Goal: Task Accomplishment & Management: Manage account settings

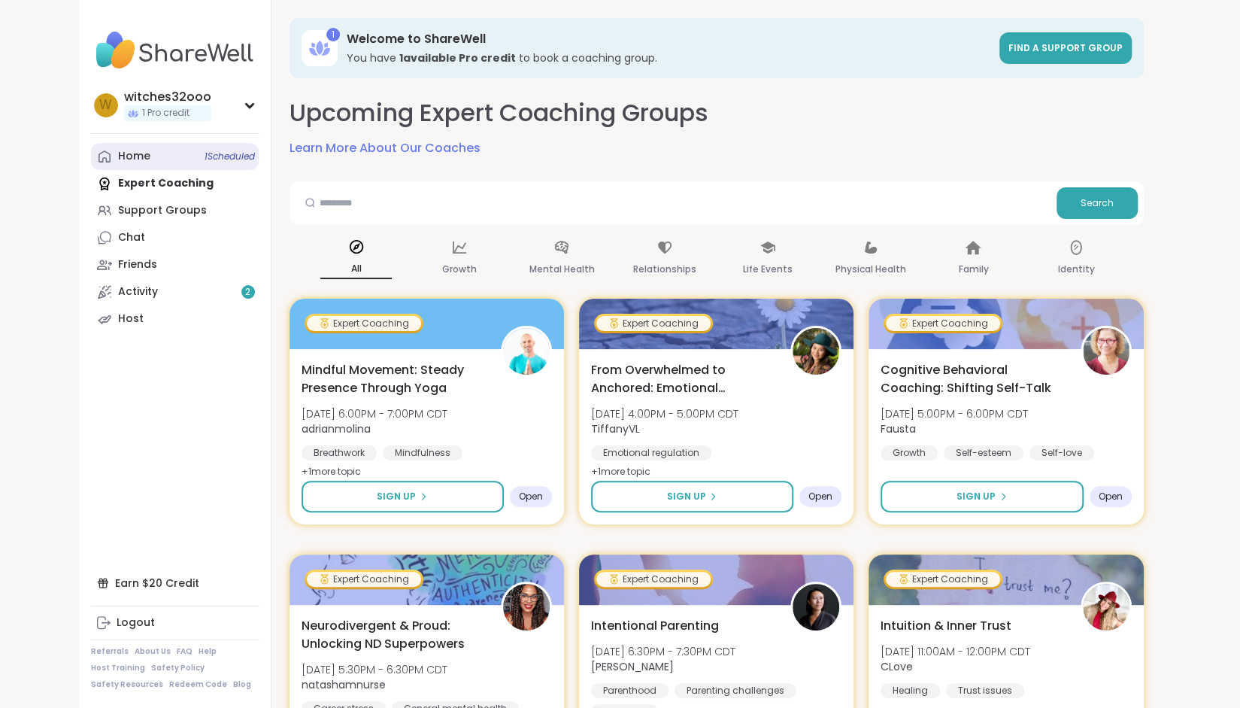
click at [143, 152] on div "Home 1 Scheduled" at bounding box center [134, 156] width 32 height 15
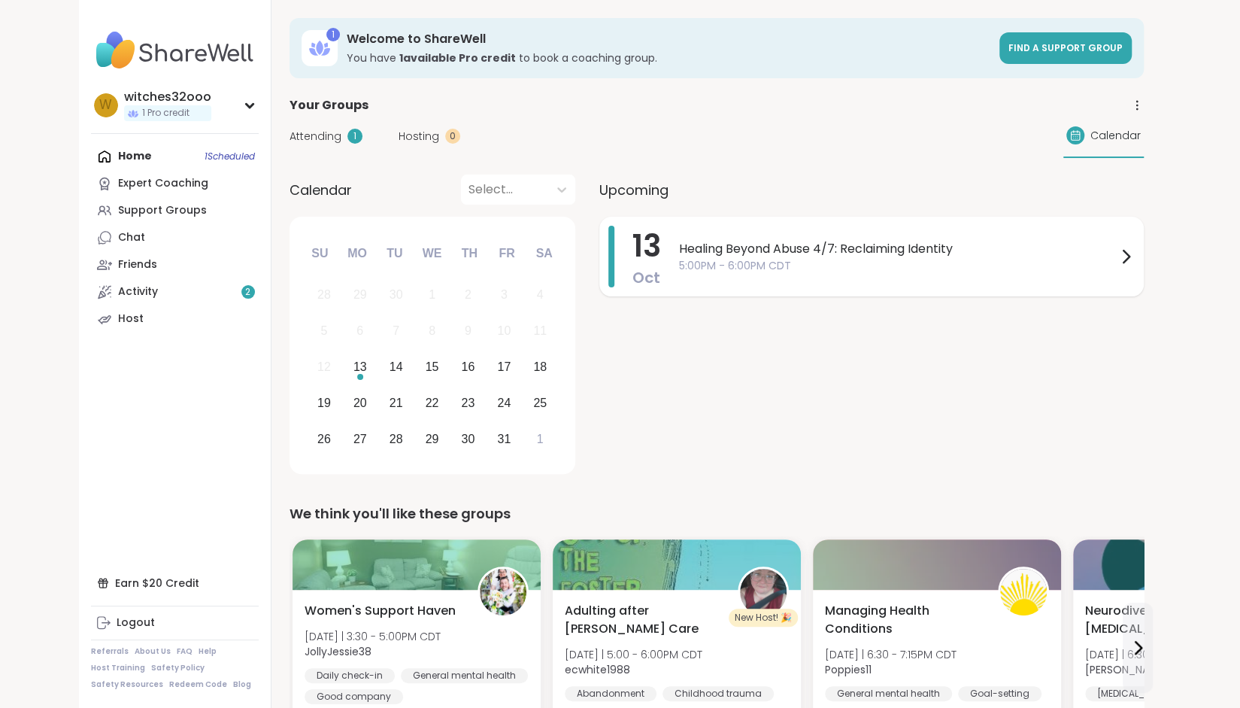
click at [1124, 256] on icon at bounding box center [1126, 256] width 18 height 18
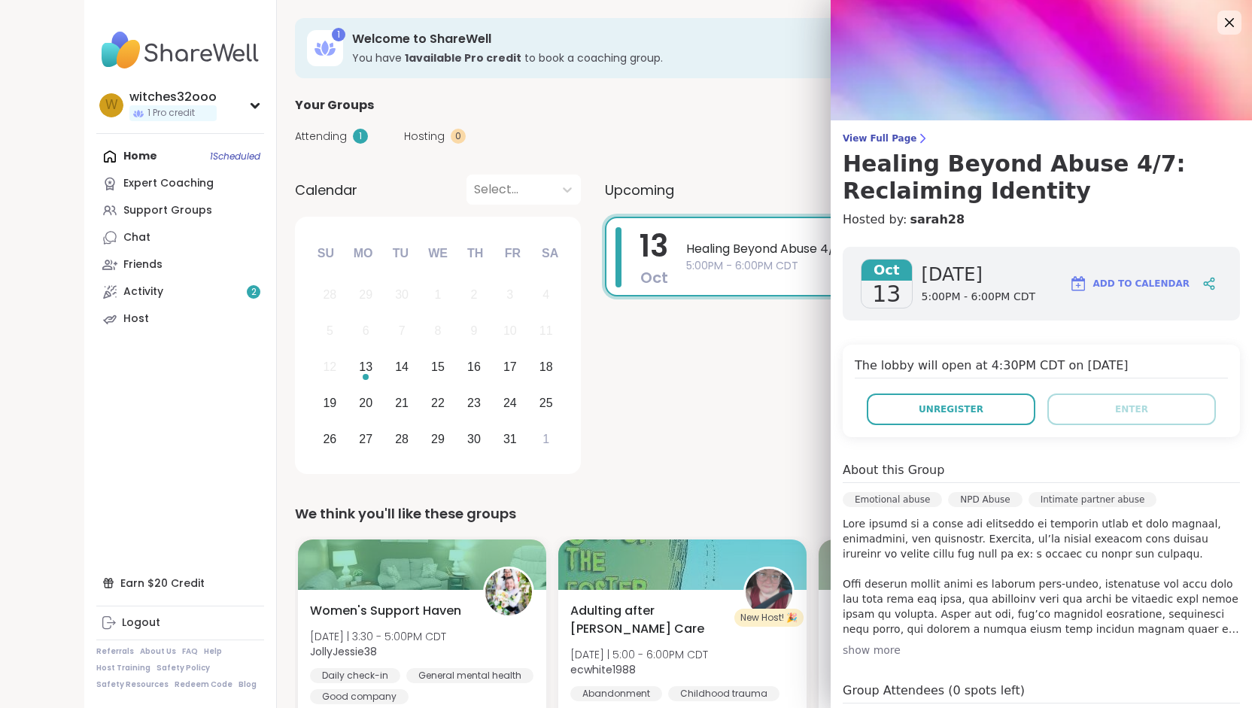
click at [1094, 437] on div "Oct 13 Monday 5:00PM - 6:00PM CDT Add to Calendar The lobby will open at 4:30PM…" at bounding box center [1040, 590] width 421 height 710
click at [913, 220] on link "sarah28" at bounding box center [936, 220] width 55 height 18
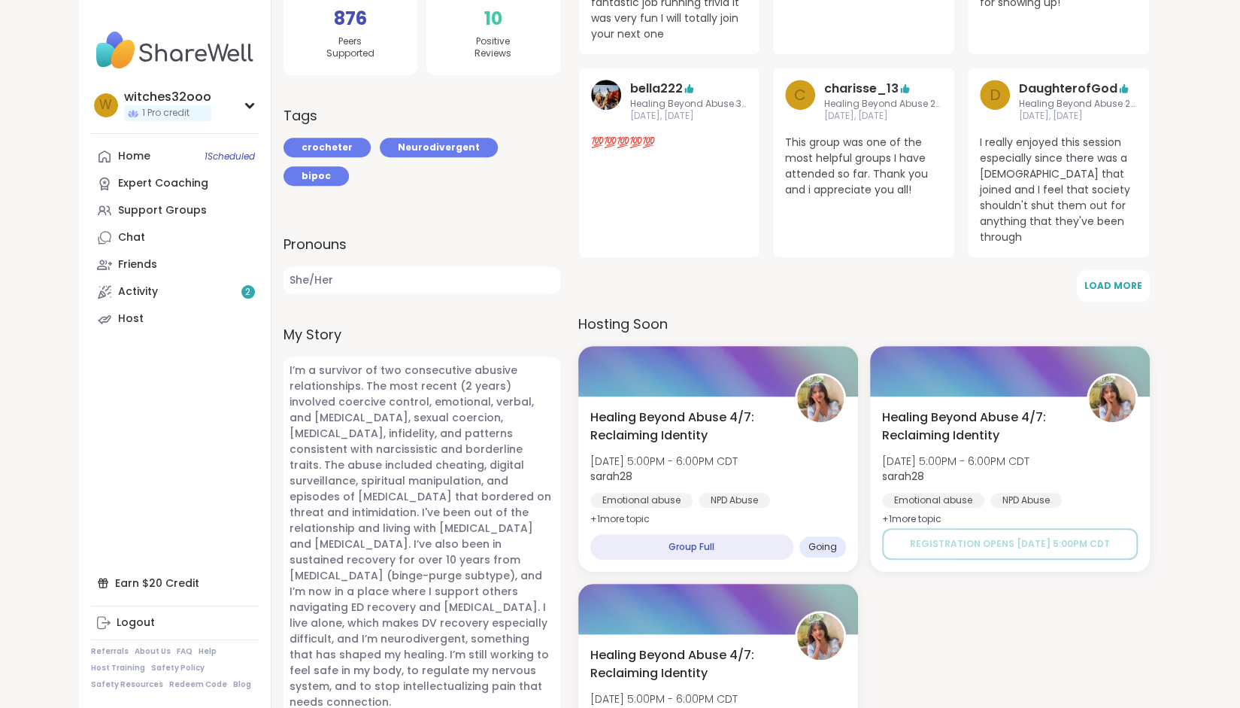
scroll to position [408, 0]
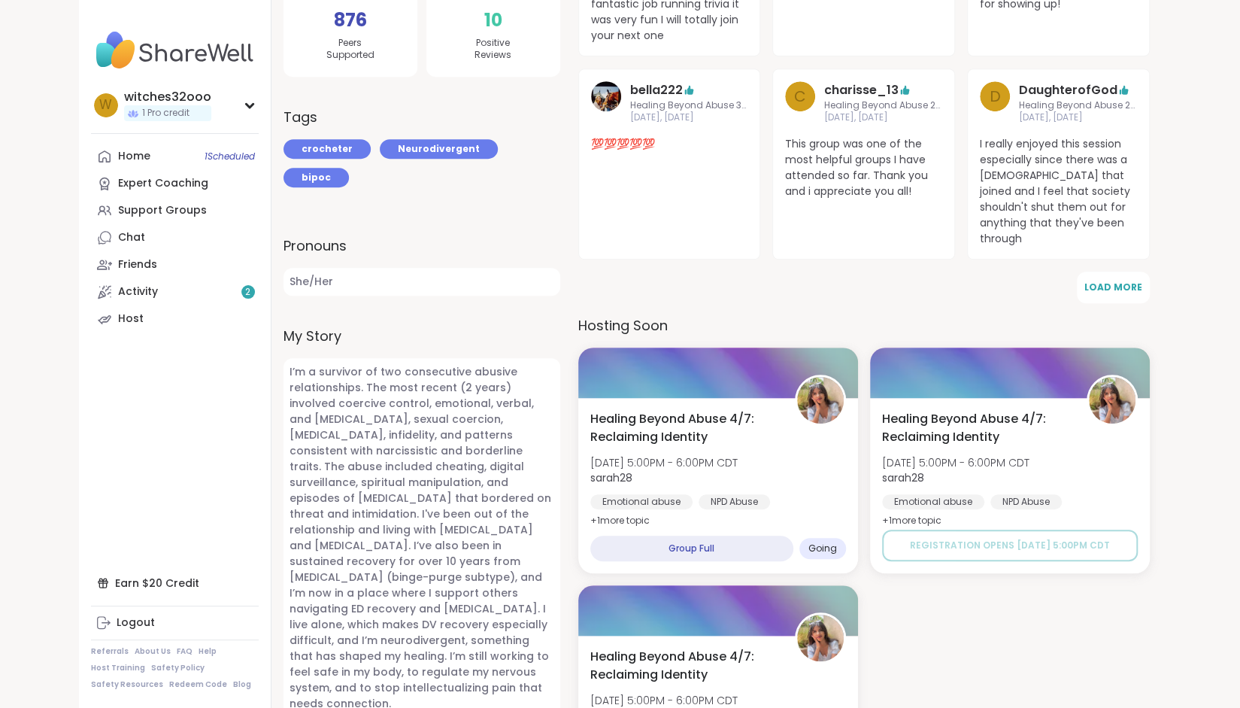
click at [937, 634] on div "Healing Beyond Abuse 4/7: Reclaiming Identity Mon, Oct 13 | 5:00PM - 6:00PM CDT…" at bounding box center [864, 578] width 572 height 463
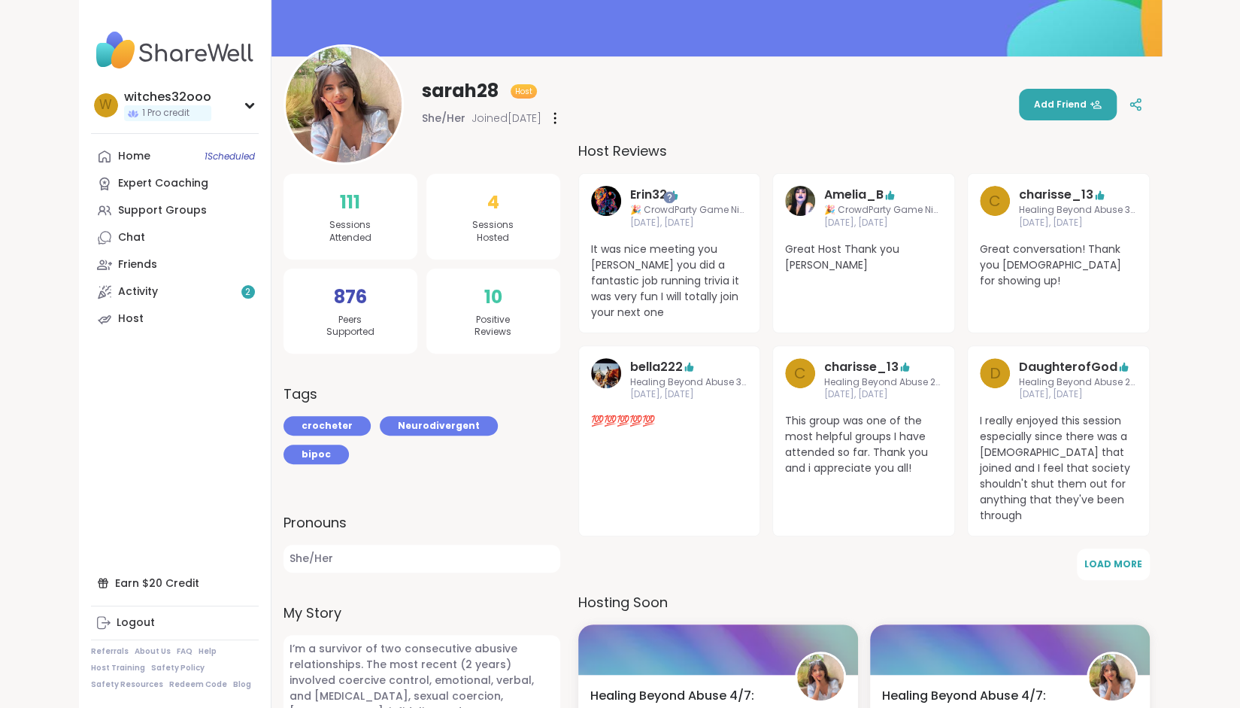
scroll to position [131, 0]
click at [334, 104] on img at bounding box center [344, 105] width 116 height 116
click at [840, 194] on link "Amelia_B" at bounding box center [853, 196] width 59 height 18
click at [127, 158] on div "Home 1 Scheduled" at bounding box center [134, 156] width 32 height 15
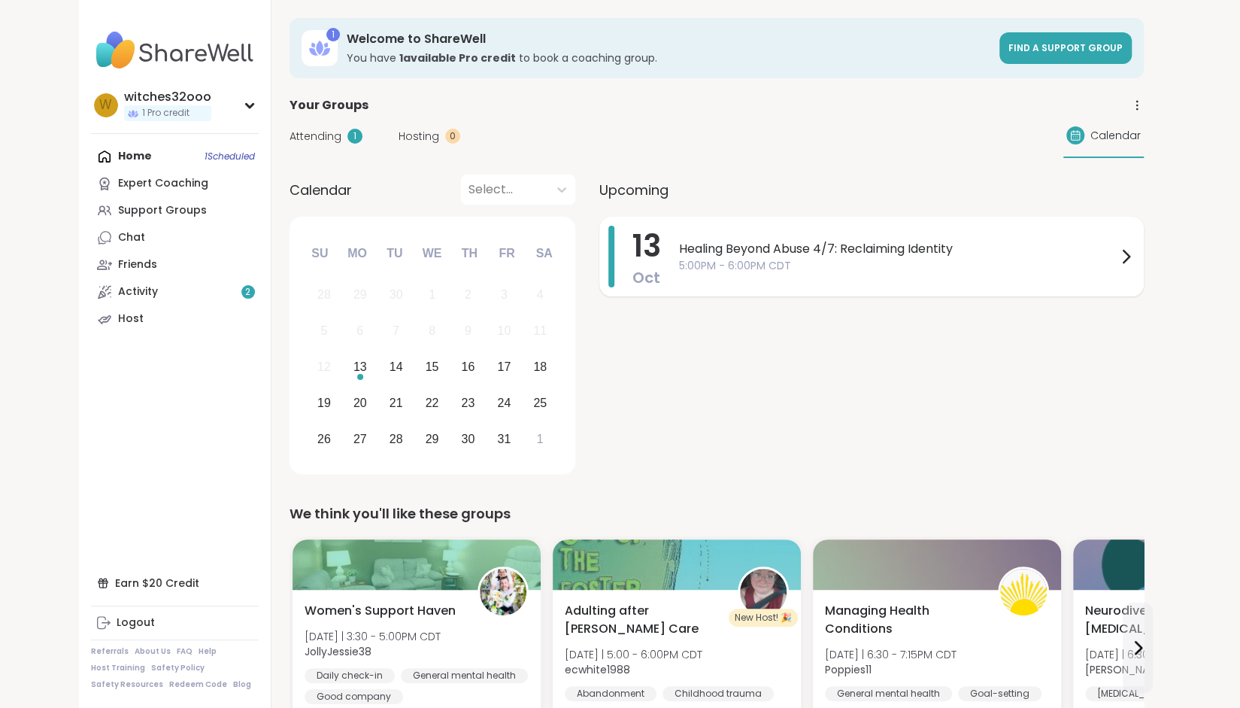
click at [1125, 255] on icon at bounding box center [1126, 256] width 18 height 18
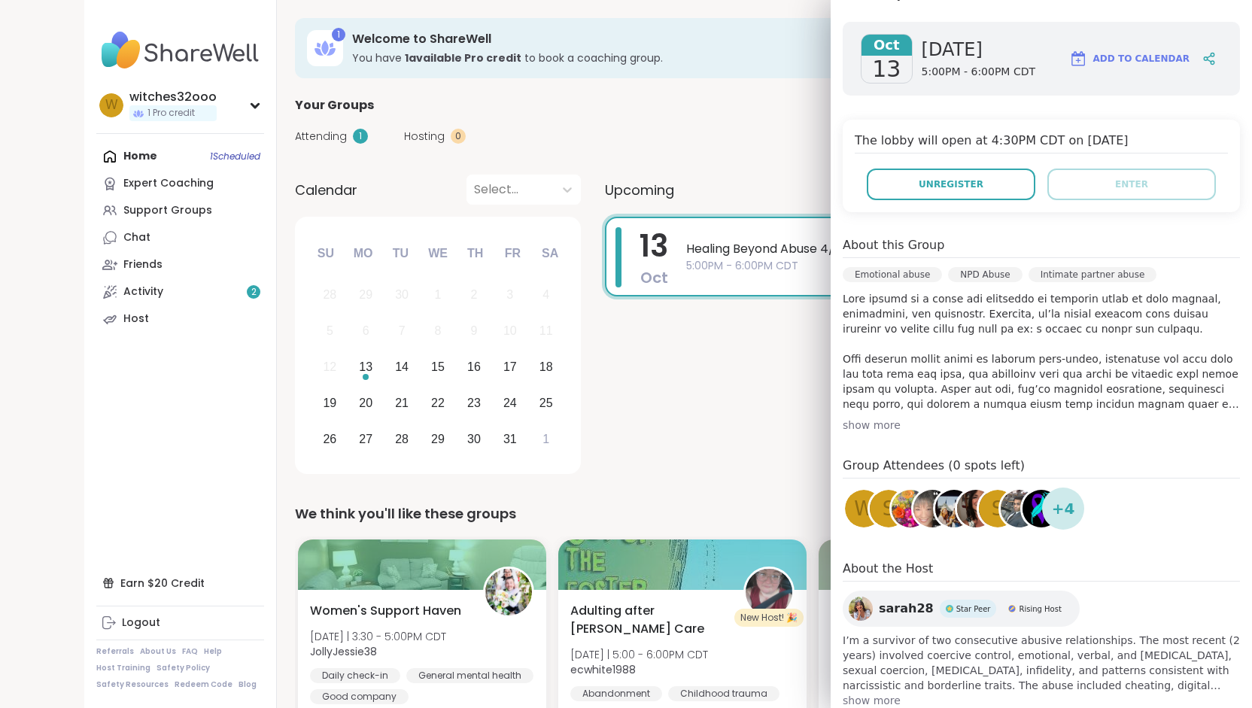
scroll to position [259, 0]
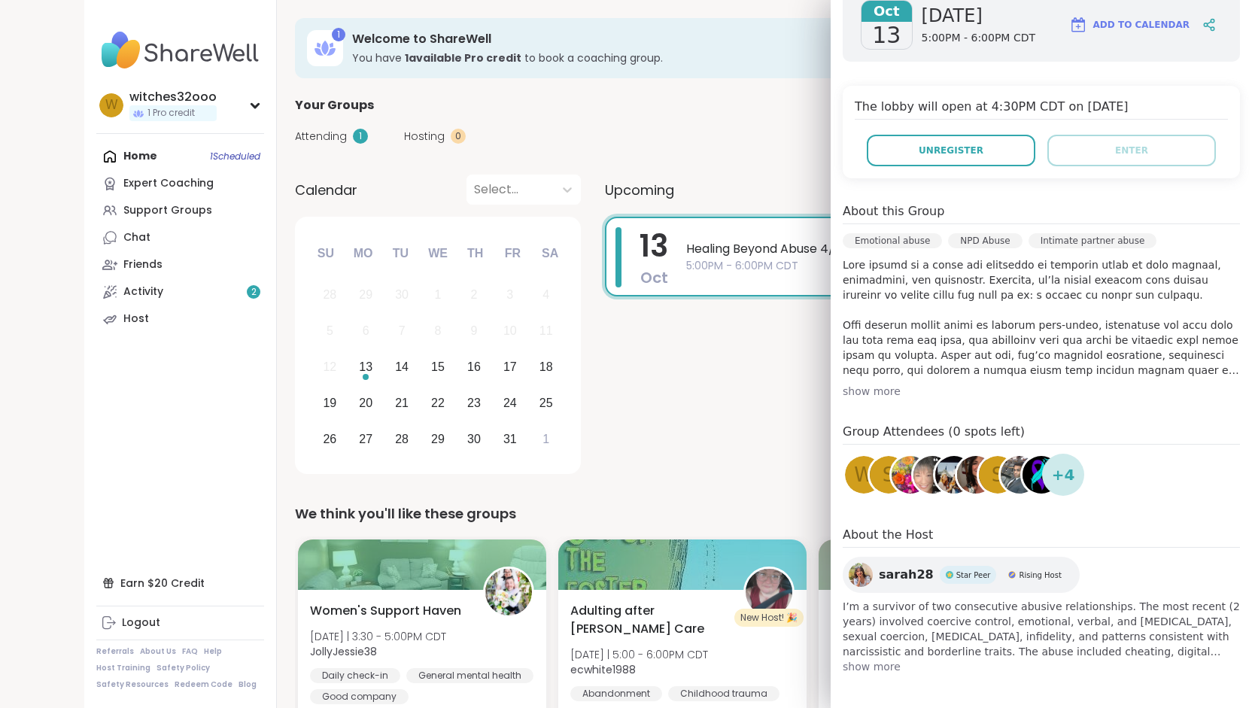
click at [1022, 472] on img at bounding box center [1041, 475] width 38 height 38
click at [1000, 469] on img at bounding box center [1019, 475] width 38 height 38
click at [991, 476] on span "S" at bounding box center [997, 474] width 13 height 29
click at [957, 472] on img at bounding box center [976, 475] width 38 height 38
click at [935, 475] on img at bounding box center [954, 475] width 38 height 38
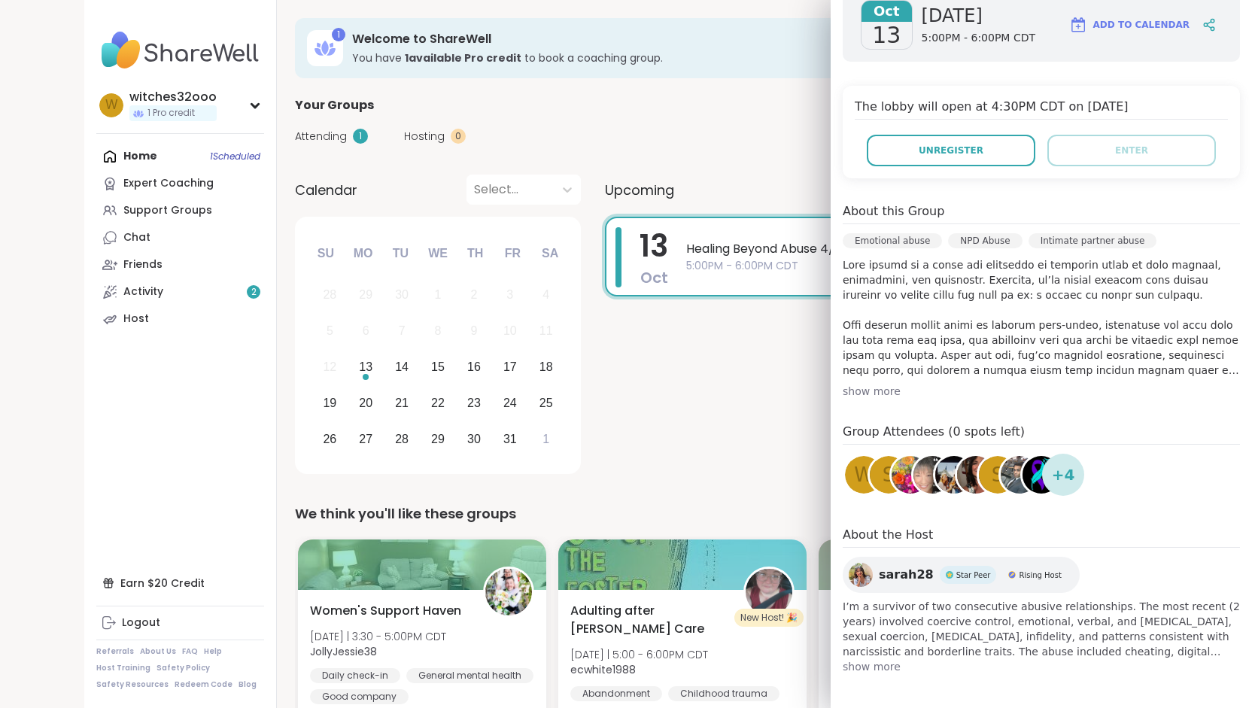
click at [917, 476] on img at bounding box center [932, 475] width 38 height 38
click at [891, 481] on img at bounding box center [910, 475] width 38 height 38
click at [869, 477] on div "S" at bounding box center [888, 475] width 38 height 38
click at [854, 469] on span "w" at bounding box center [864, 474] width 20 height 29
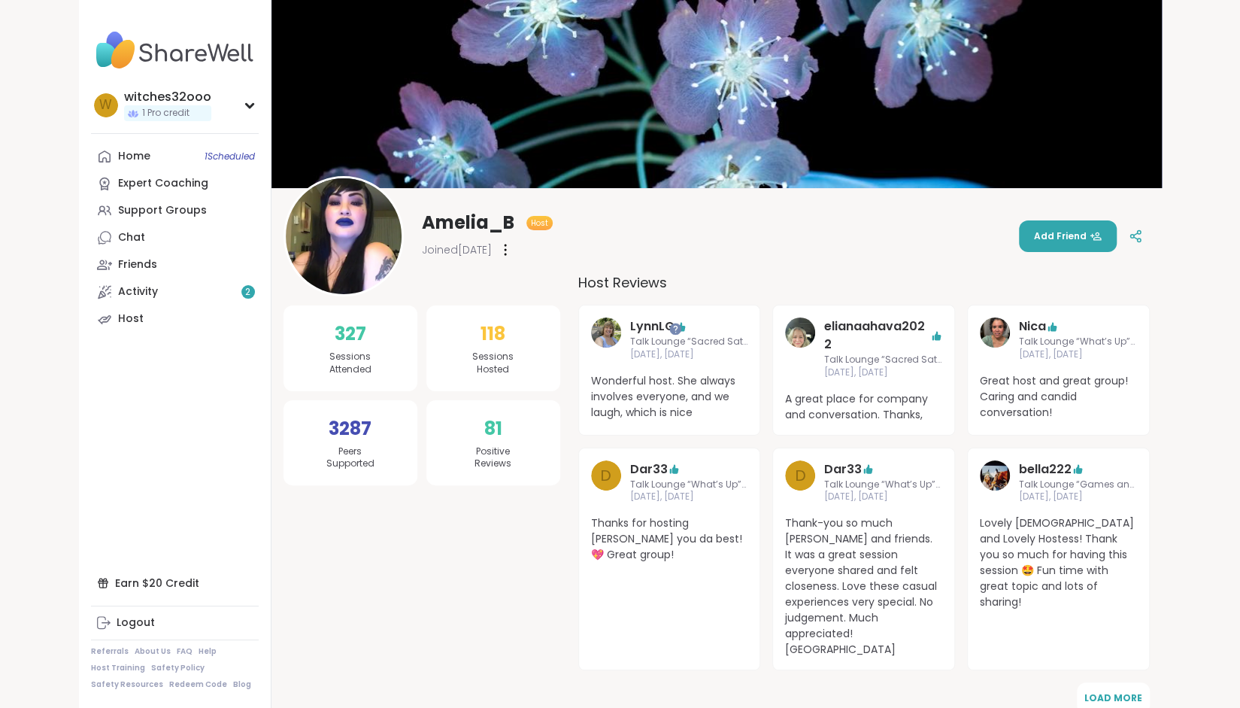
scroll to position [1, 0]
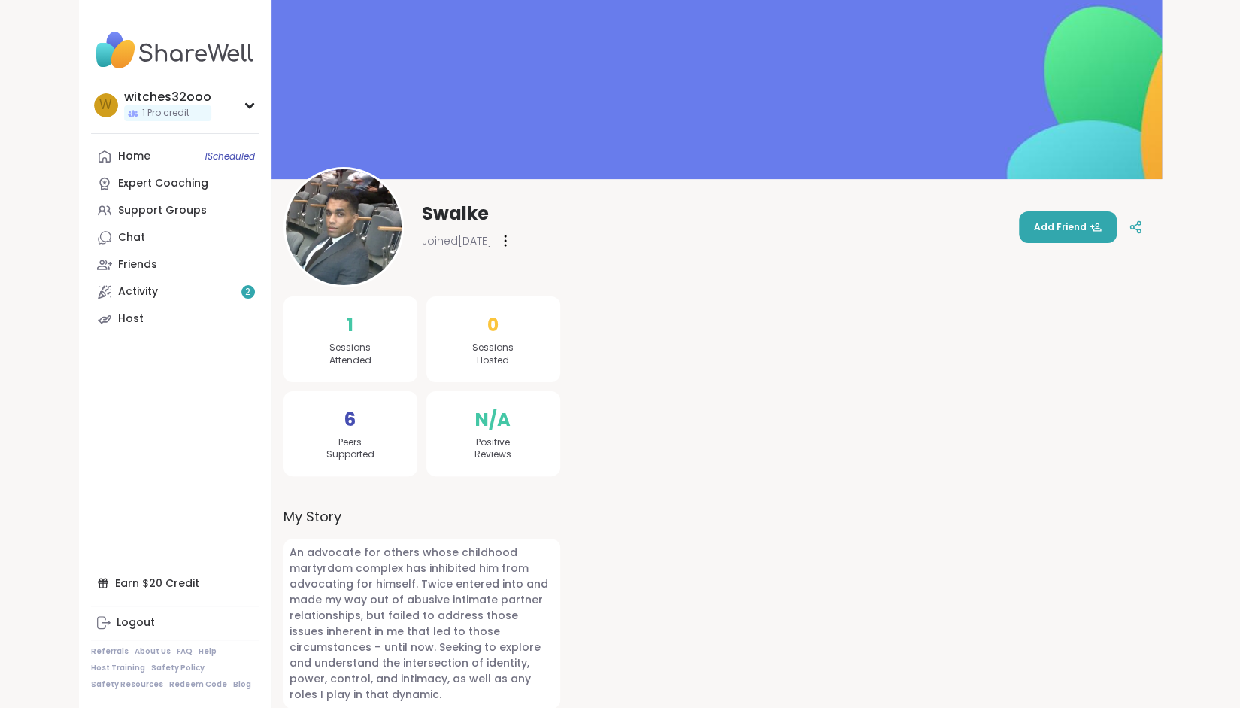
scroll to position [24, 0]
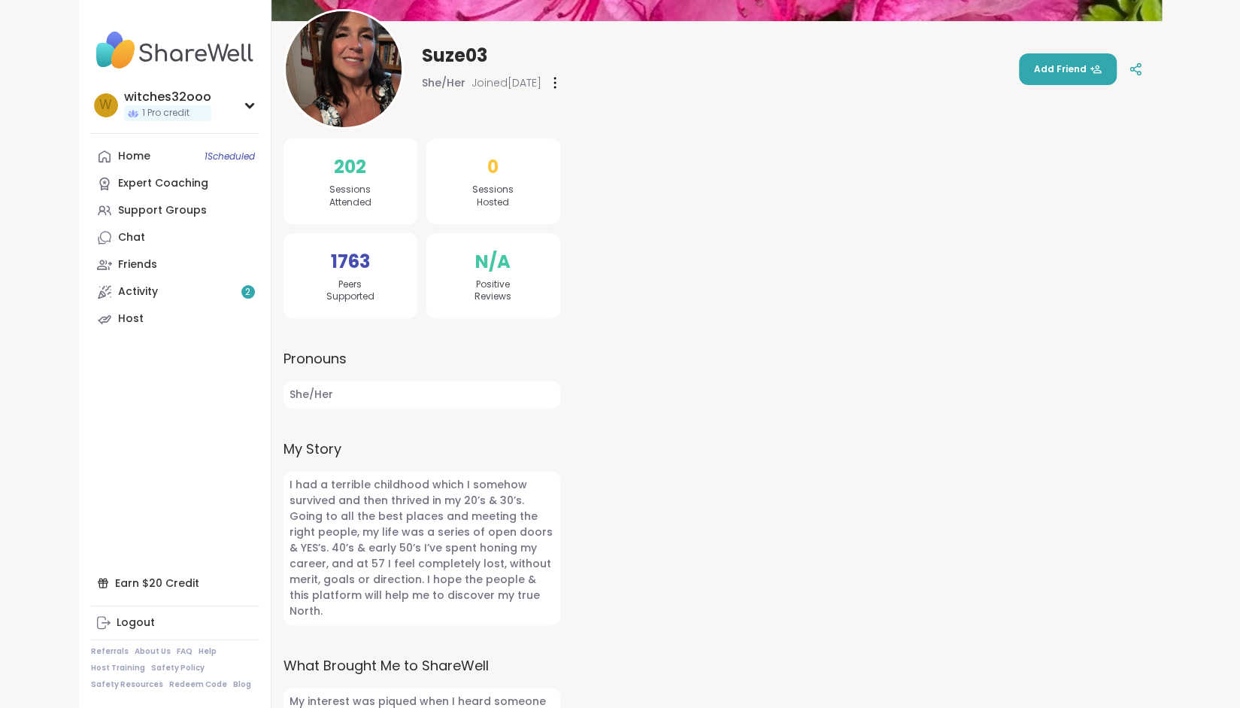
scroll to position [153, 0]
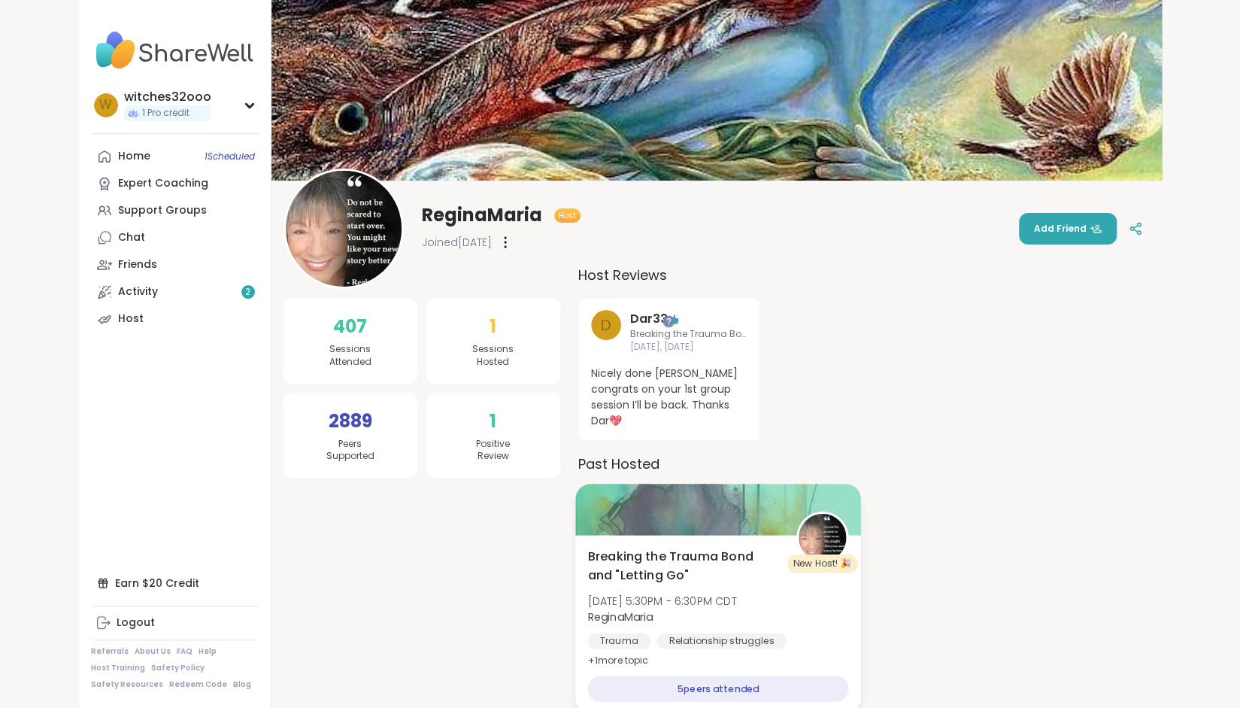
scroll to position [8, 0]
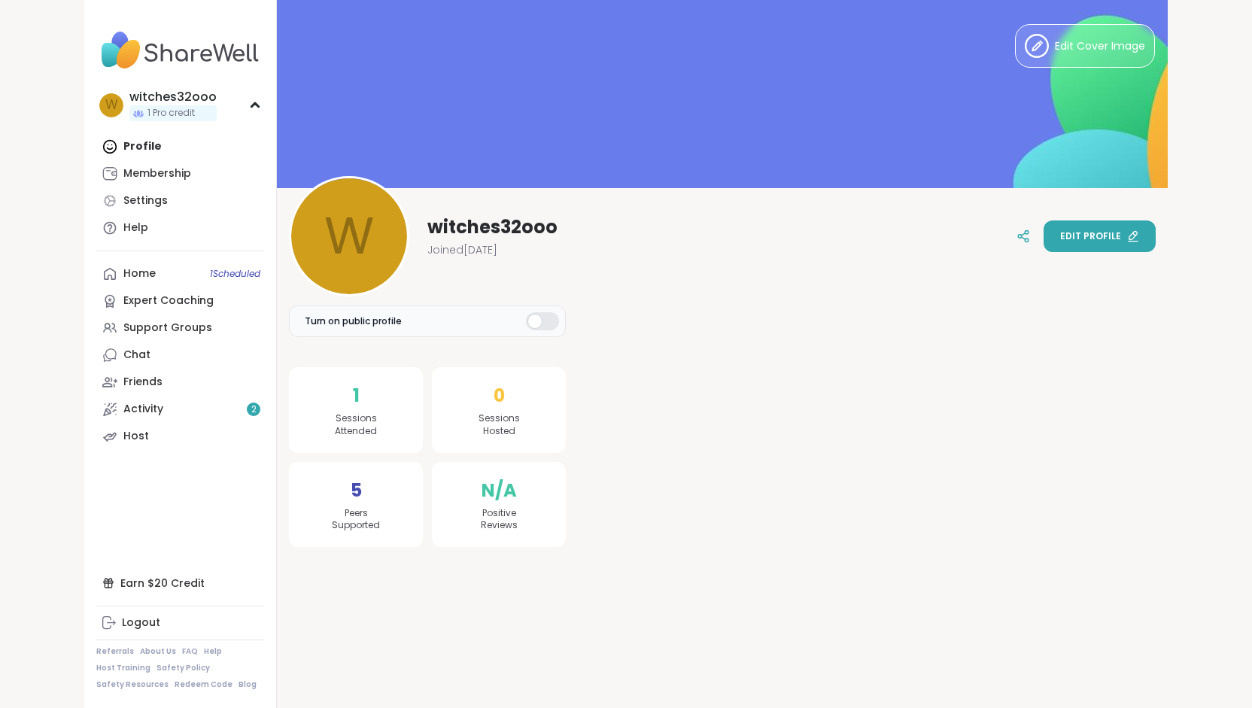
click at [1095, 232] on span "Edit profile" at bounding box center [1090, 236] width 61 height 14
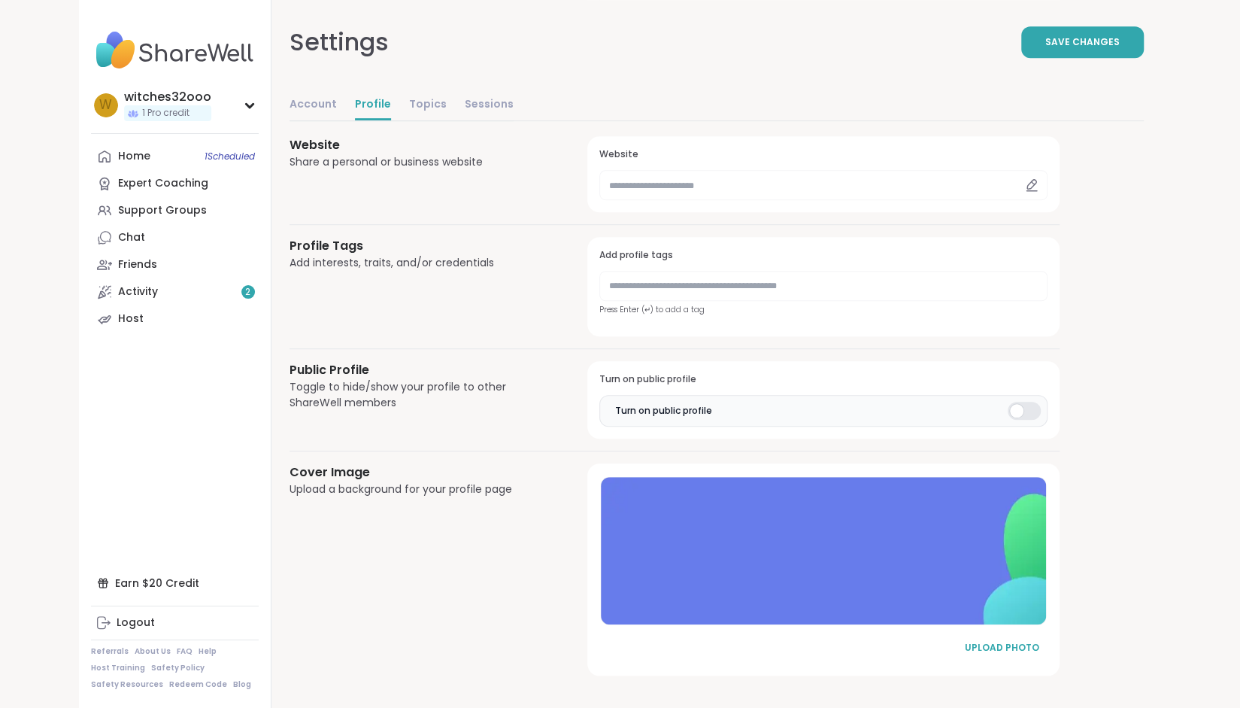
scroll to position [577, 0]
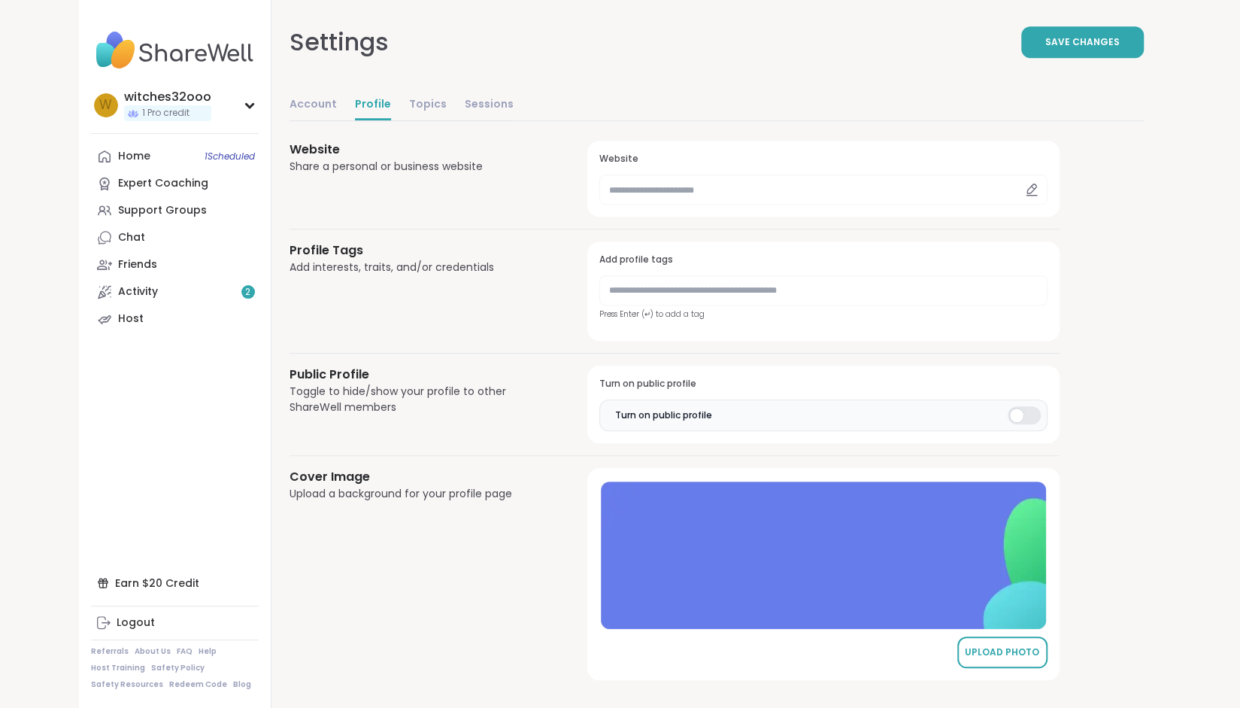
click at [1000, 648] on div "UPLOAD PHOTO" at bounding box center [1002, 652] width 75 height 14
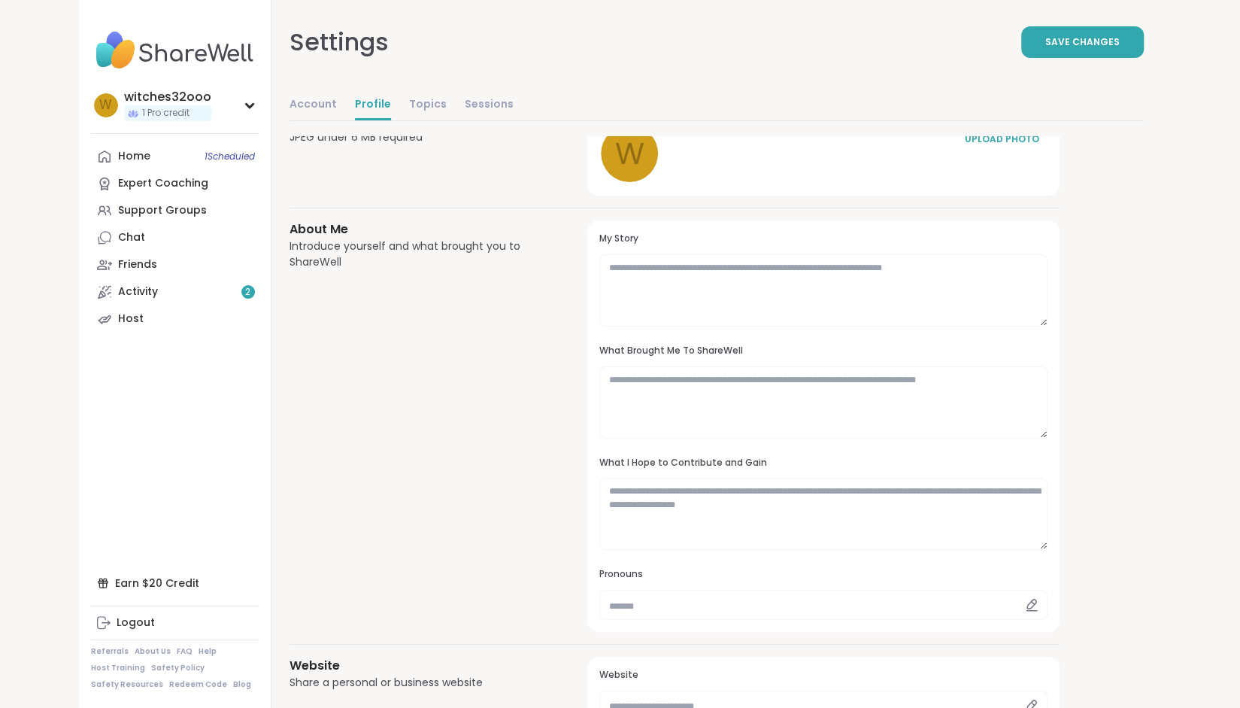
scroll to position [60, 0]
click at [385, 168] on div "Profile Photo JPEG under 6 MB required" at bounding box center [421, 154] width 262 height 84
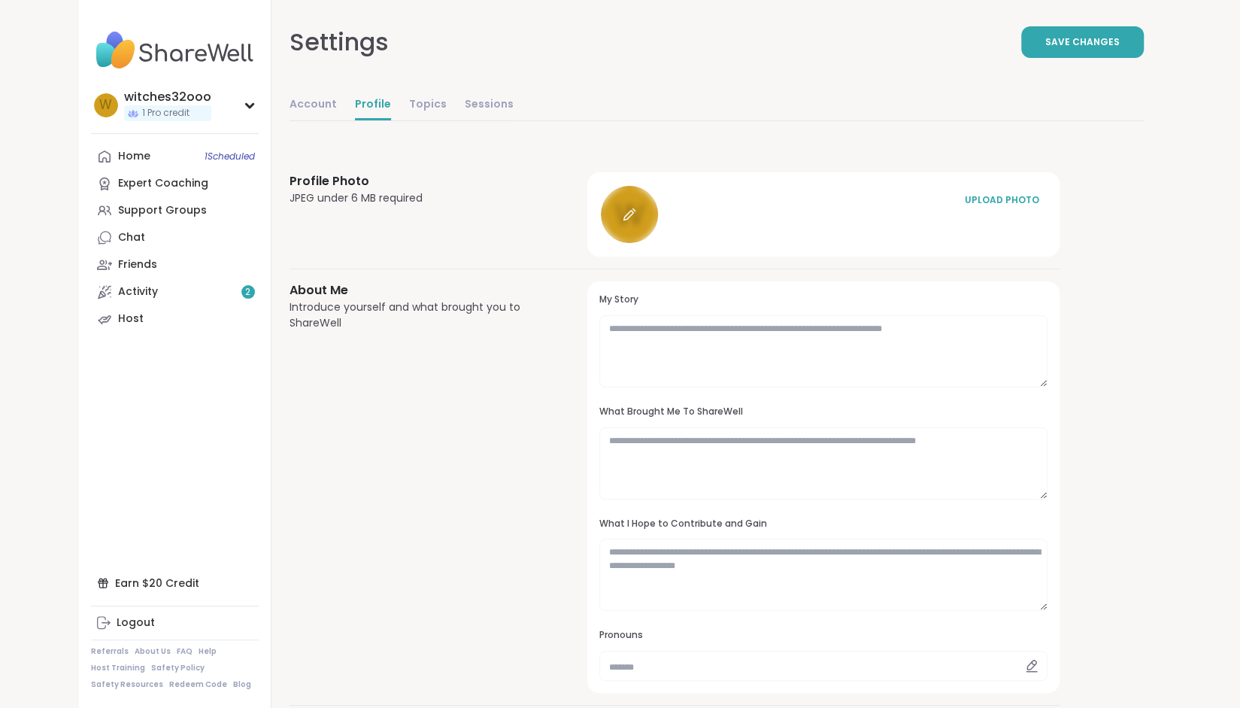
click at [633, 211] on icon at bounding box center [629, 216] width 10 height 10
click at [312, 103] on link "Account" at bounding box center [313, 105] width 47 height 30
select select "**"
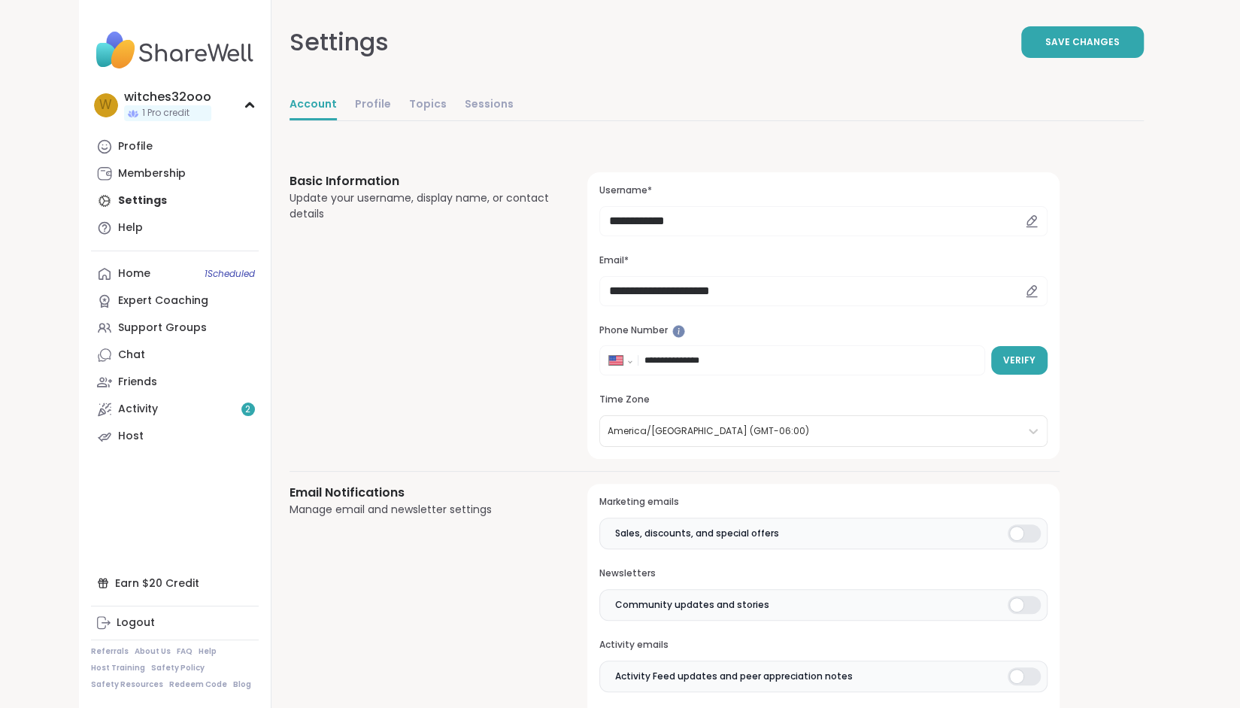
click at [1030, 224] on icon at bounding box center [1032, 221] width 14 height 14
click at [1029, 220] on icon at bounding box center [1032, 221] width 14 height 14
click at [701, 216] on input "**********" at bounding box center [823, 221] width 448 height 30
type input "*"
type input "*********"
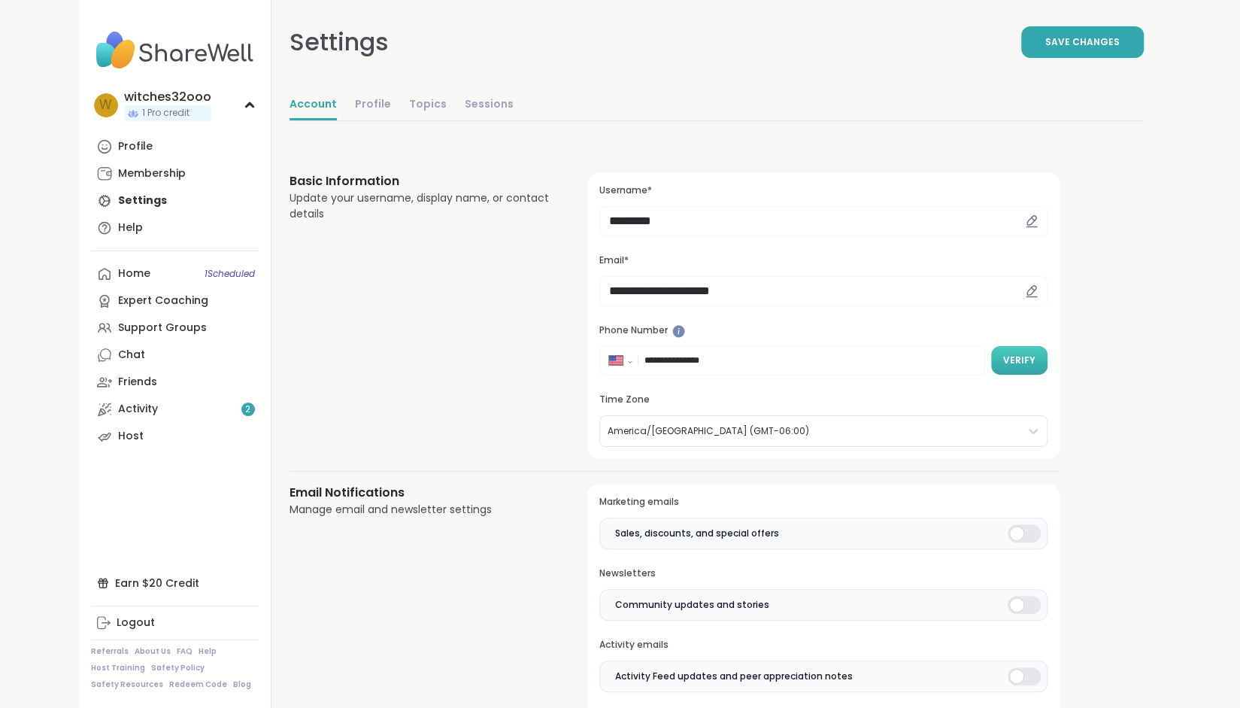
click at [1009, 358] on span "Verify" at bounding box center [1019, 361] width 32 height 14
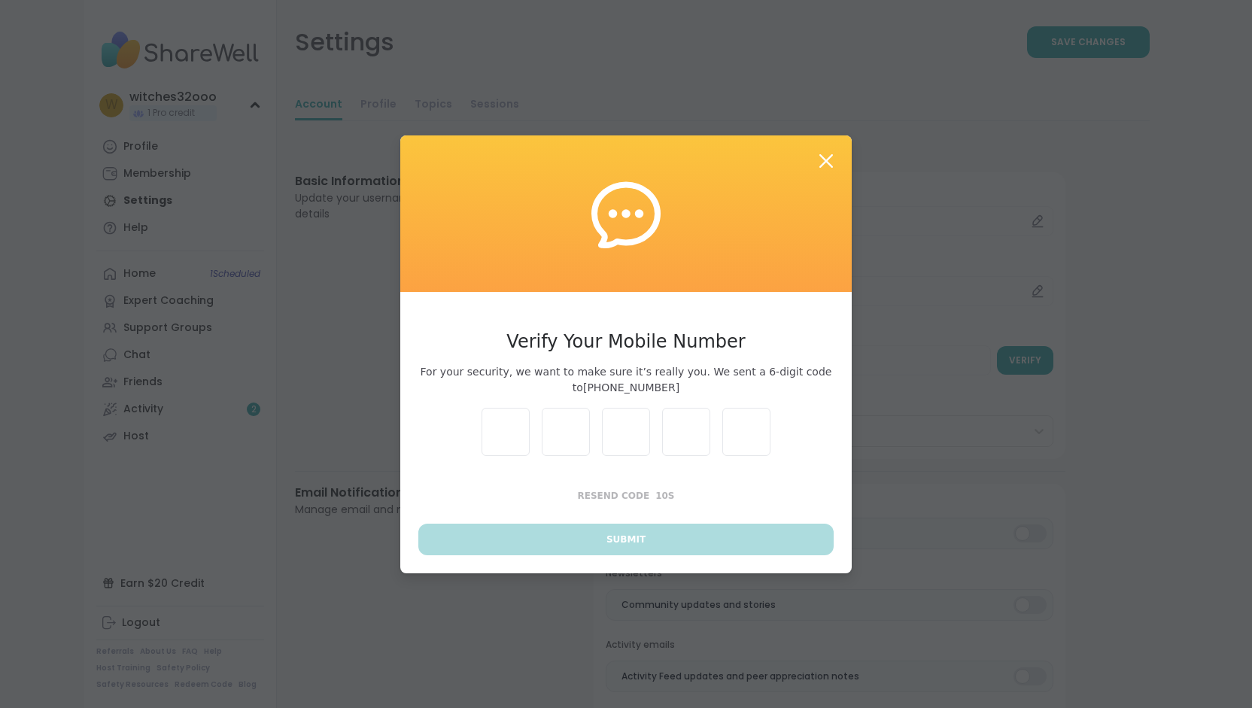
click at [498, 442] on input "text" at bounding box center [505, 432] width 48 height 48
type input "*"
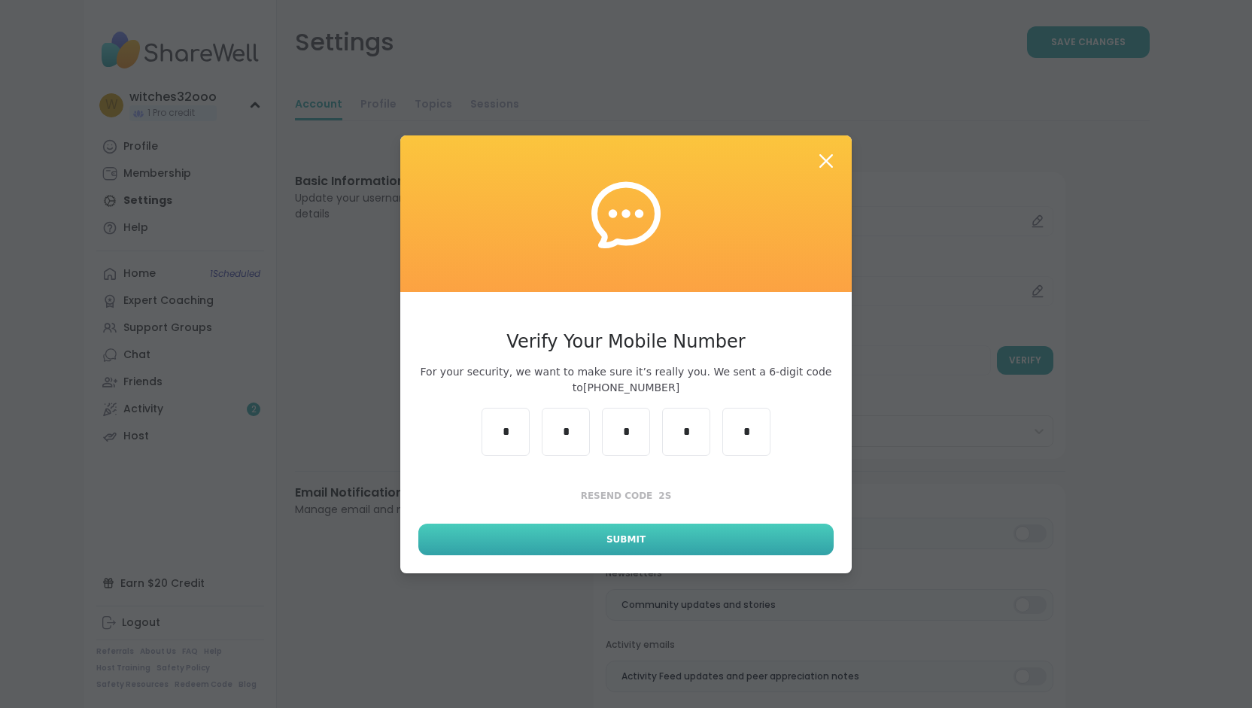
type input "*"
click at [554, 542] on button "Submit" at bounding box center [625, 539] width 415 height 32
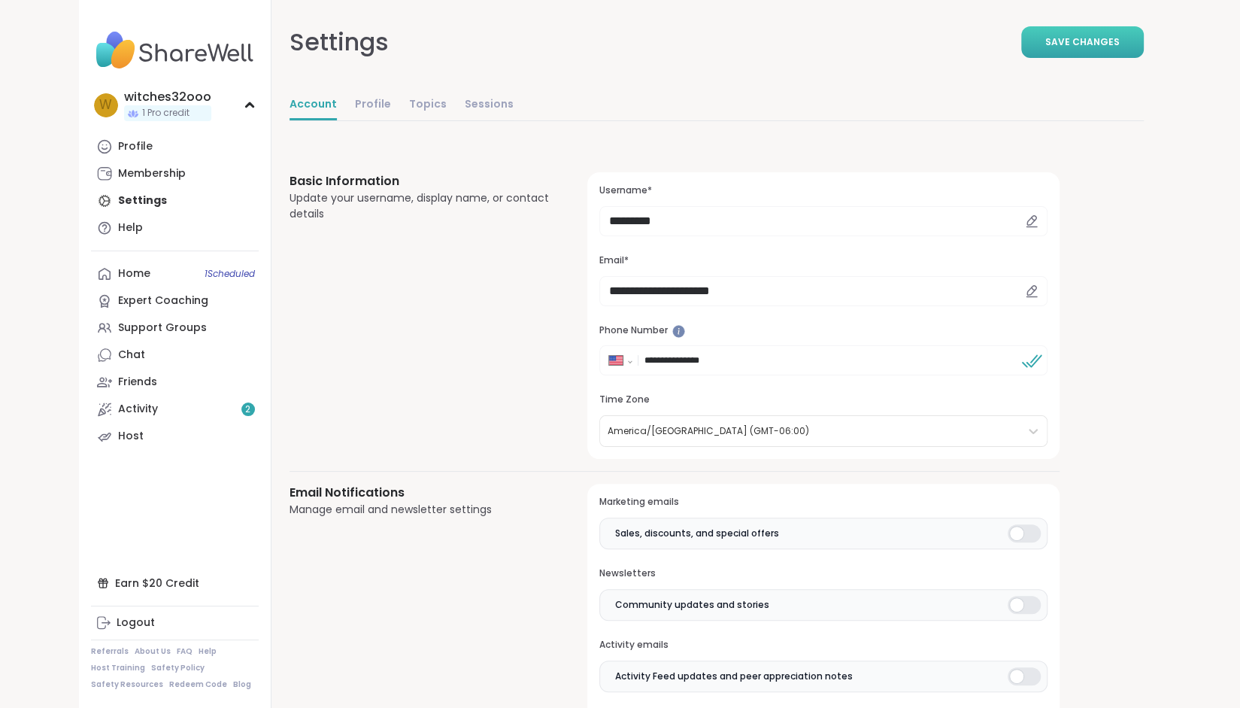
click at [1103, 44] on span "Save Changes" at bounding box center [1082, 42] width 74 height 14
click at [150, 97] on div "Beachgirl" at bounding box center [158, 97] width 68 height 17
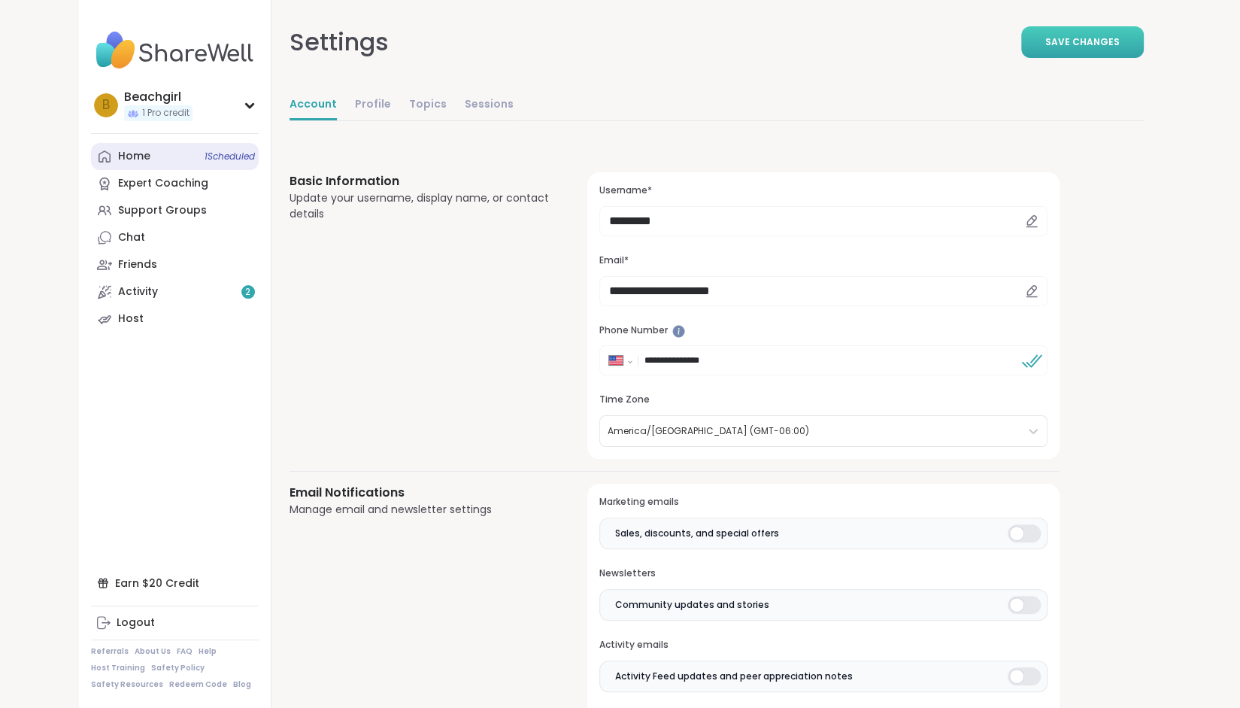
click at [136, 156] on div "Home 1 Scheduled" at bounding box center [134, 156] width 32 height 15
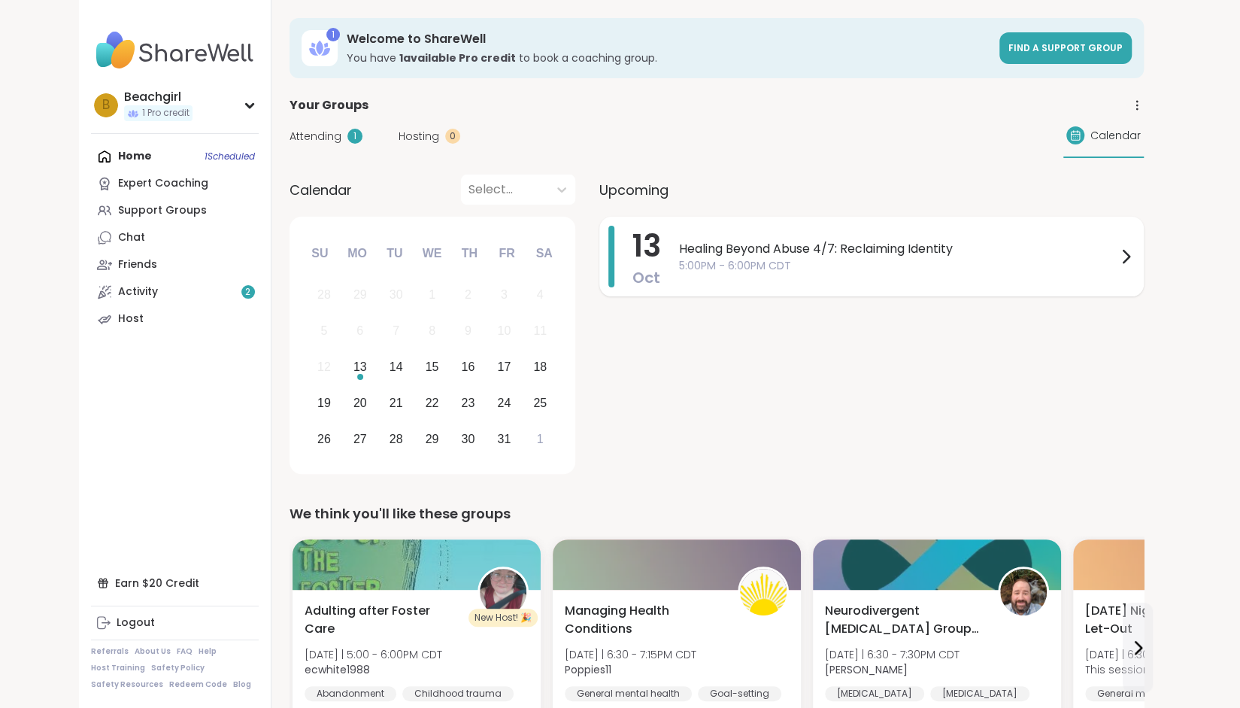
click at [1125, 258] on icon at bounding box center [1126, 256] width 18 height 18
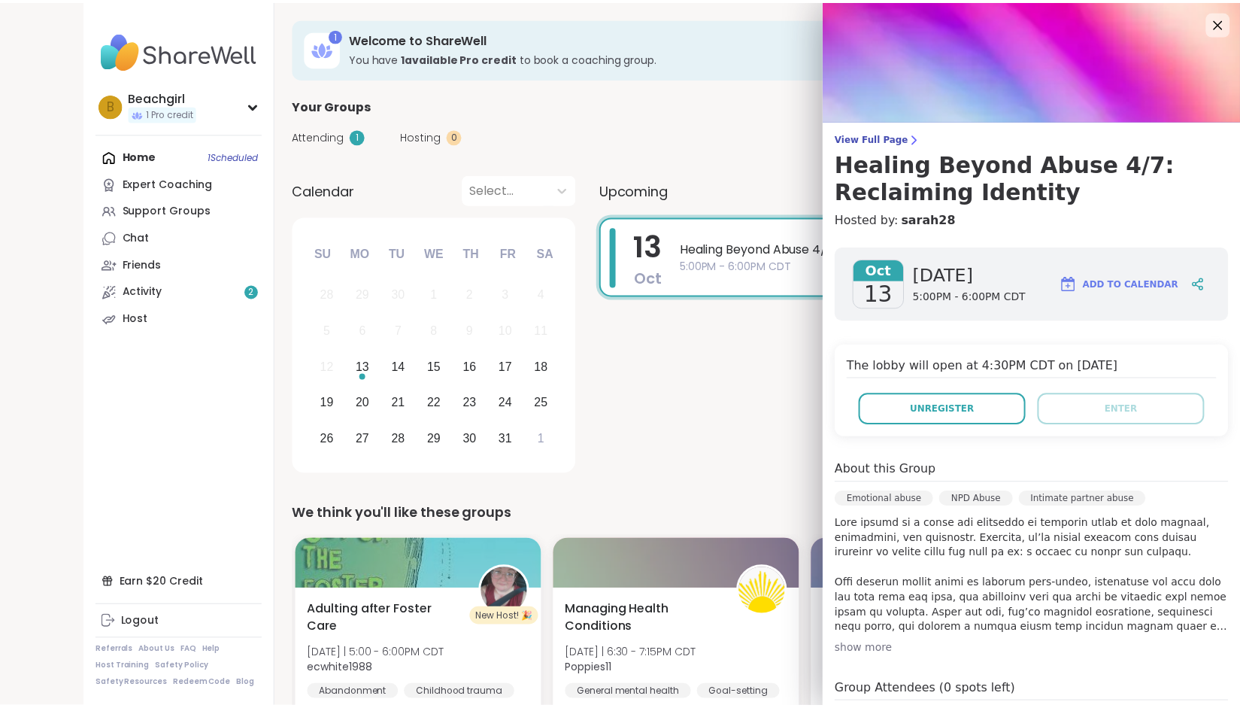
scroll to position [259, 0]
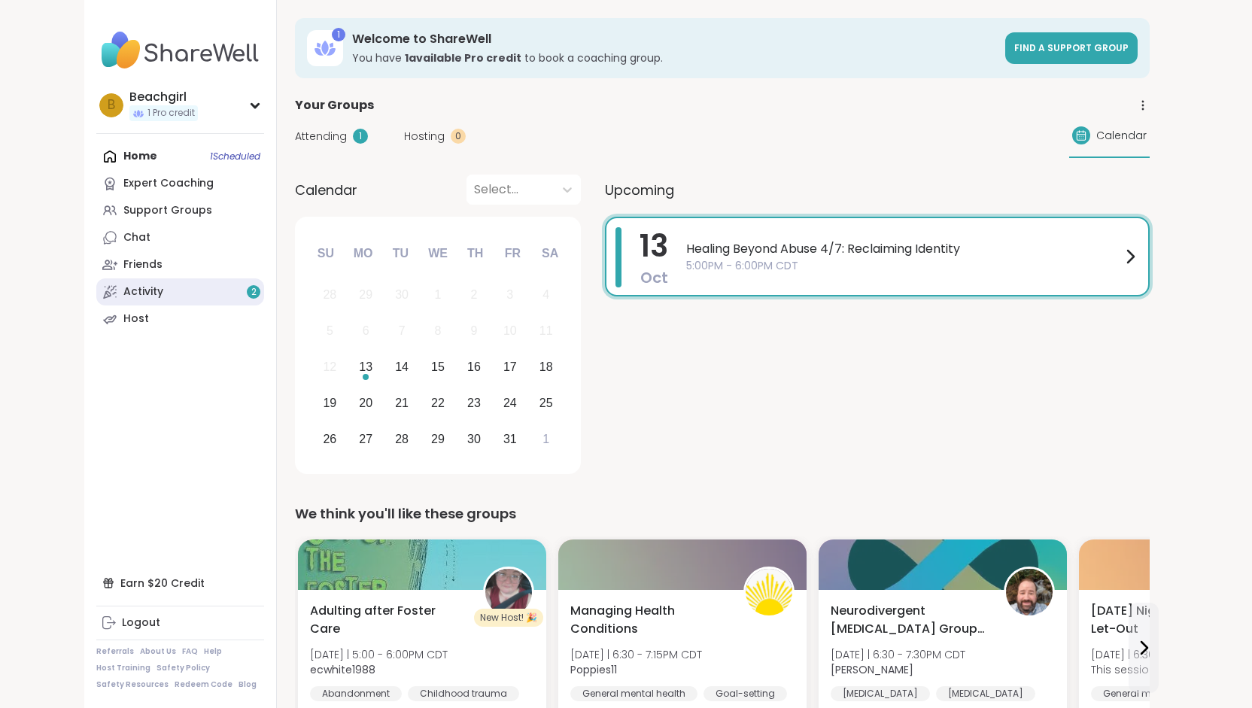
click at [155, 293] on div "Activity 2" at bounding box center [143, 291] width 40 height 15
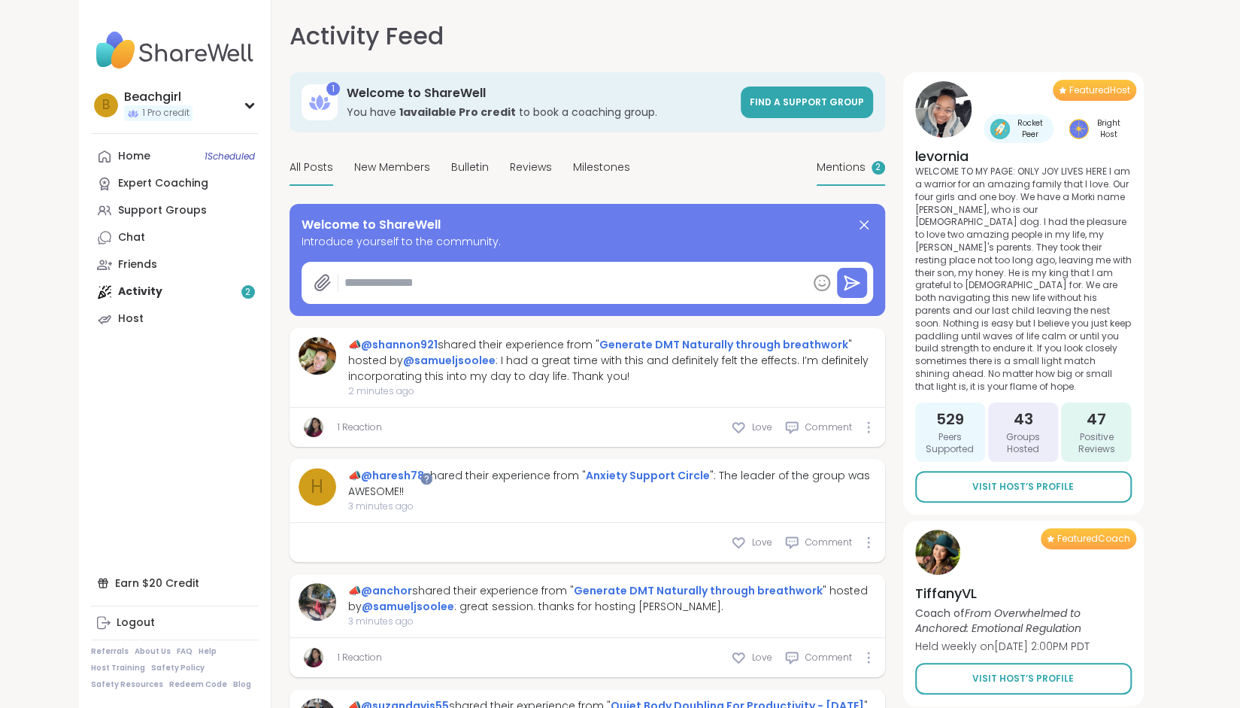
click at [876, 166] on span "2" at bounding box center [877, 167] width 5 height 13
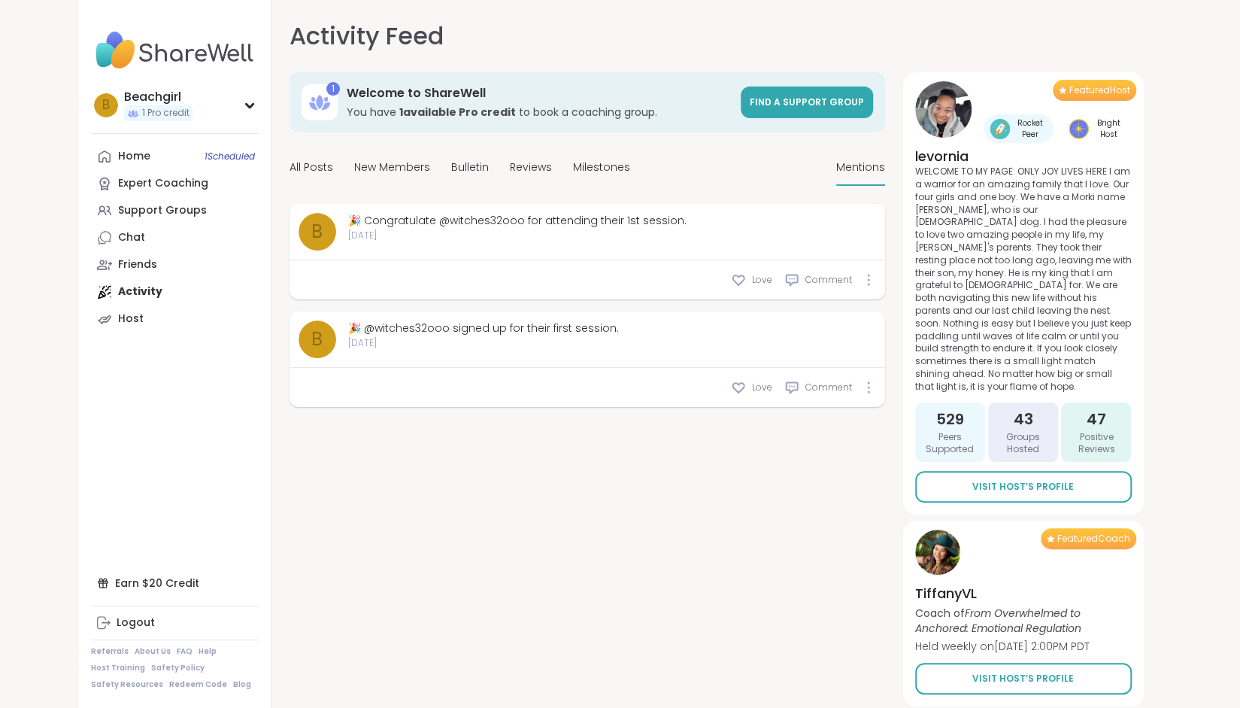
click at [725, 528] on div "1 Welcome to ShareWell You have 1 available Pro credit to book a coaching group…" at bounding box center [588, 389] width 596 height 634
click at [305, 165] on span "All Posts" at bounding box center [312, 167] width 44 height 16
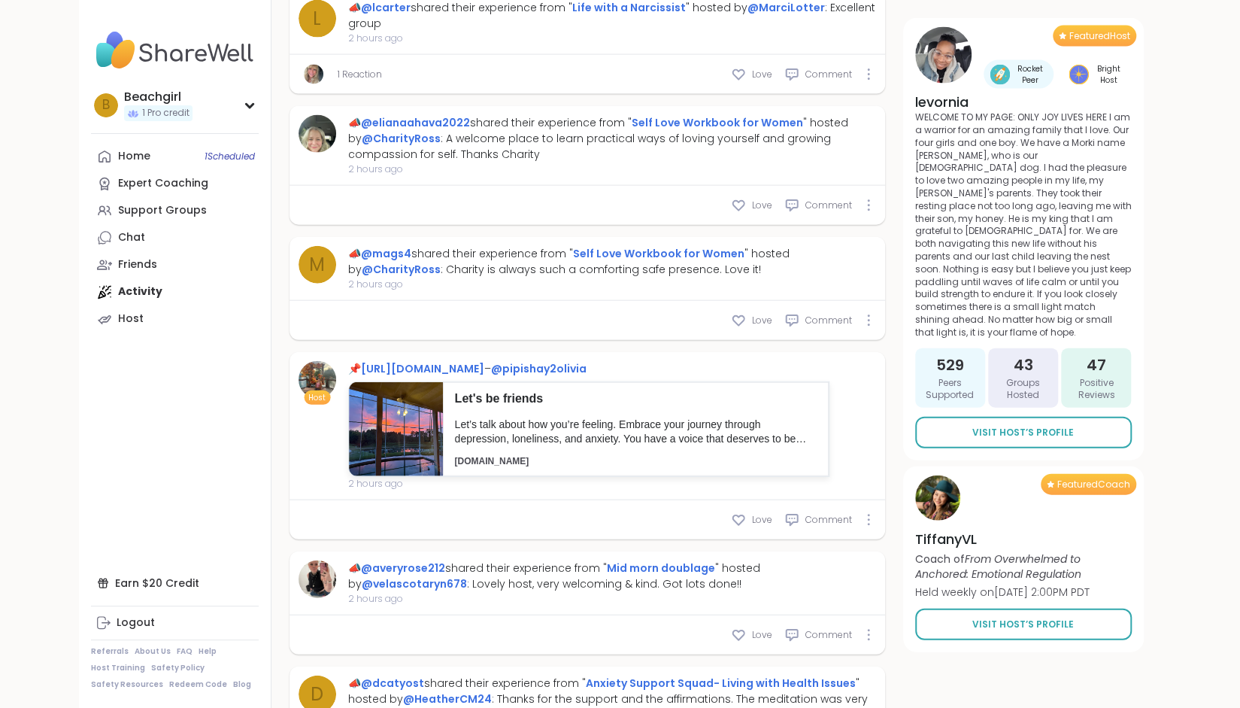
type textarea "*"
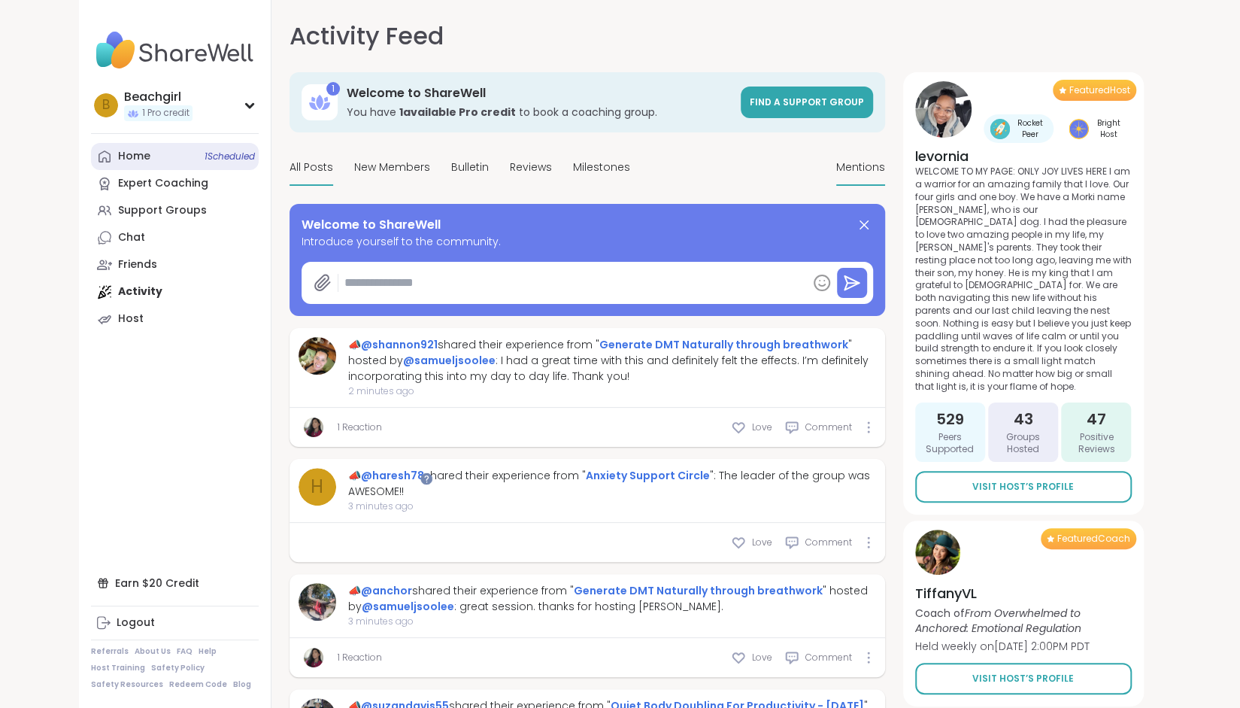
click at [143, 156] on div "Home 1 Scheduled" at bounding box center [134, 156] width 32 height 15
